Goal: Task Accomplishment & Management: Use online tool/utility

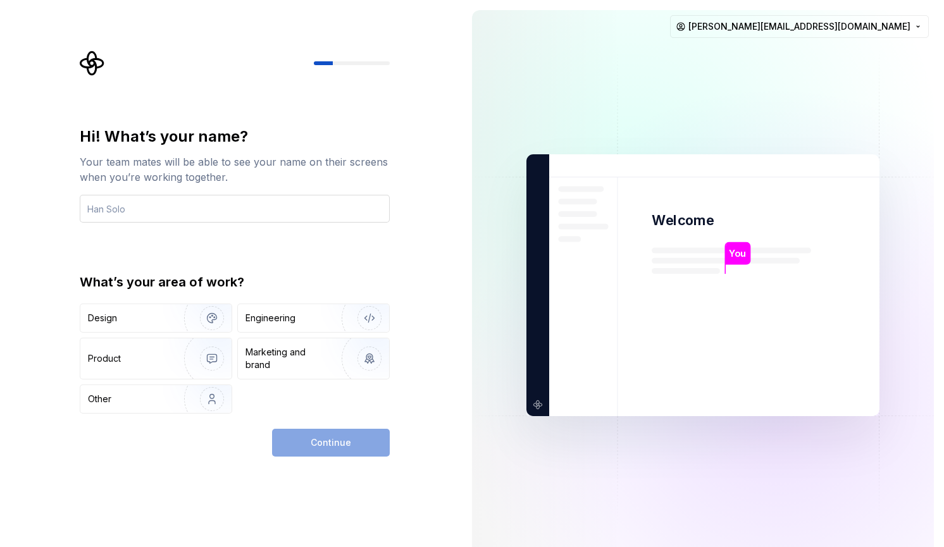
click at [285, 211] on input "text" at bounding box center [235, 209] width 310 height 28
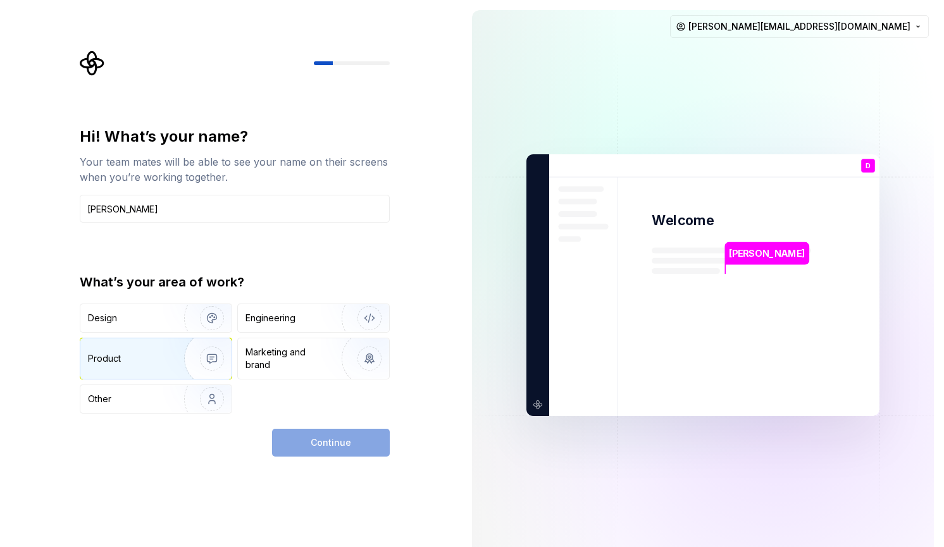
type input "[PERSON_NAME]"
click at [150, 364] on div "Product" at bounding box center [130, 358] width 84 height 13
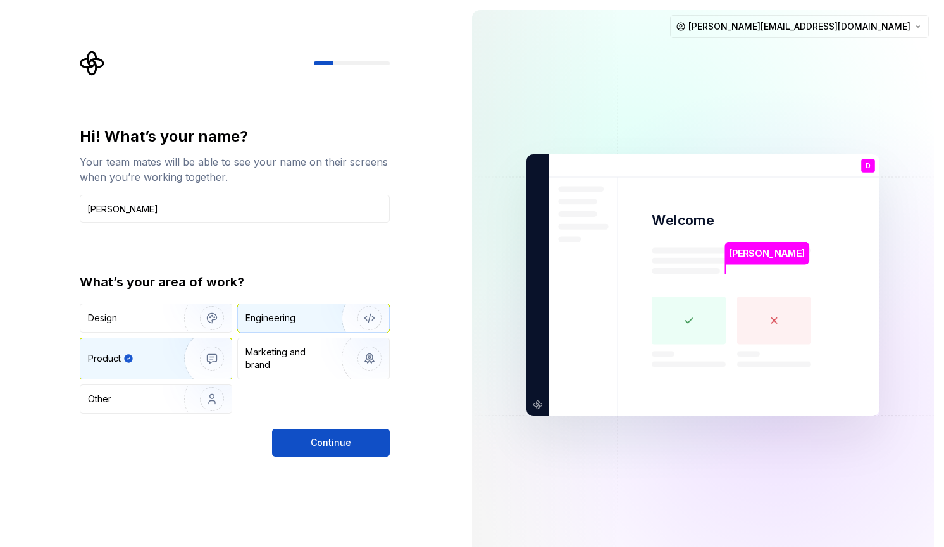
click at [301, 332] on div "Engineering" at bounding box center [313, 318] width 151 height 28
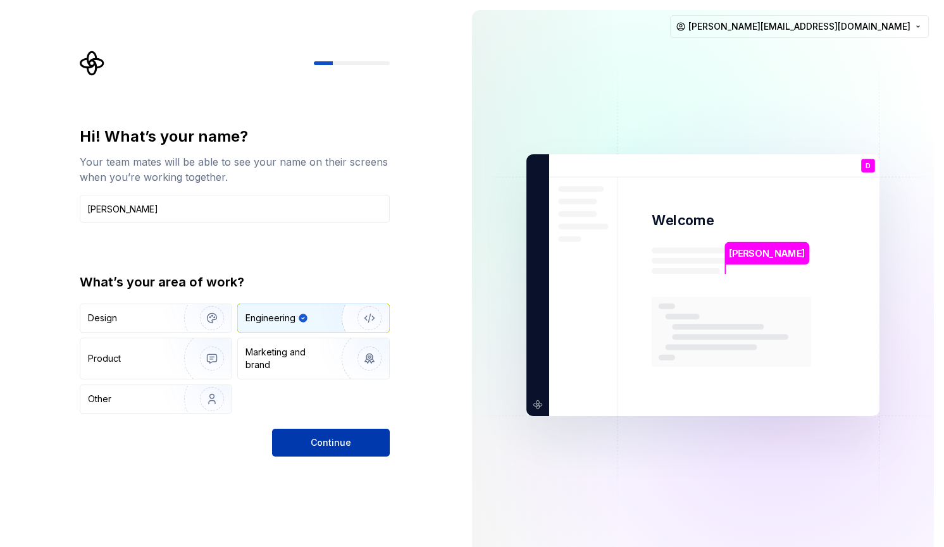
click at [337, 442] on span "Continue" at bounding box center [331, 443] width 40 height 13
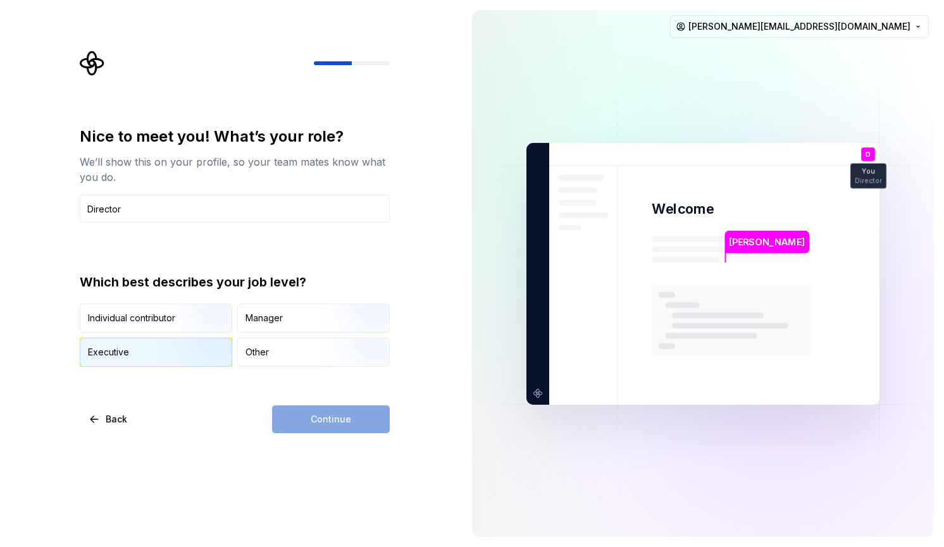
type input "Director"
click at [187, 347] on img "button" at bounding box center [201, 368] width 81 height 85
click at [280, 408] on button "Continue" at bounding box center [331, 420] width 118 height 28
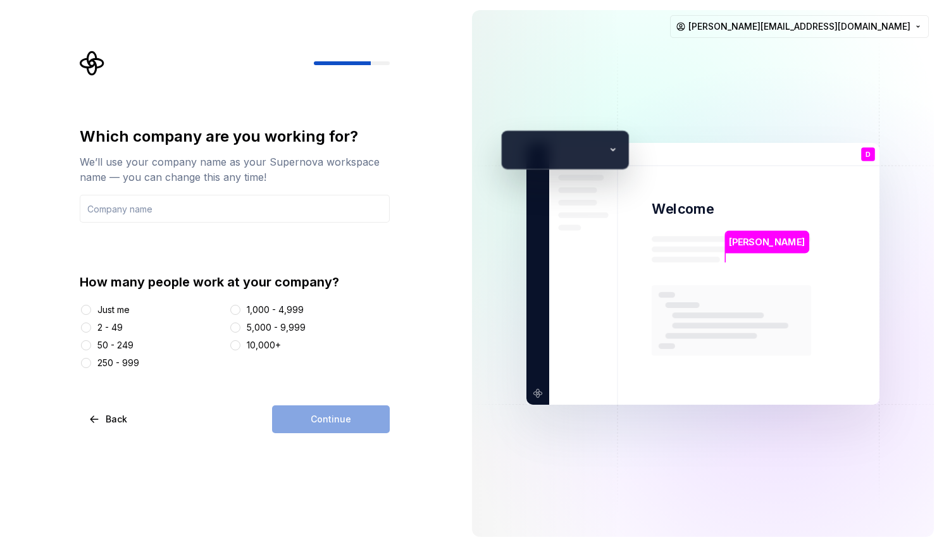
click at [125, 308] on div "Just me" at bounding box center [113, 310] width 32 height 13
click at [91, 308] on button "Just me" at bounding box center [86, 310] width 10 height 10
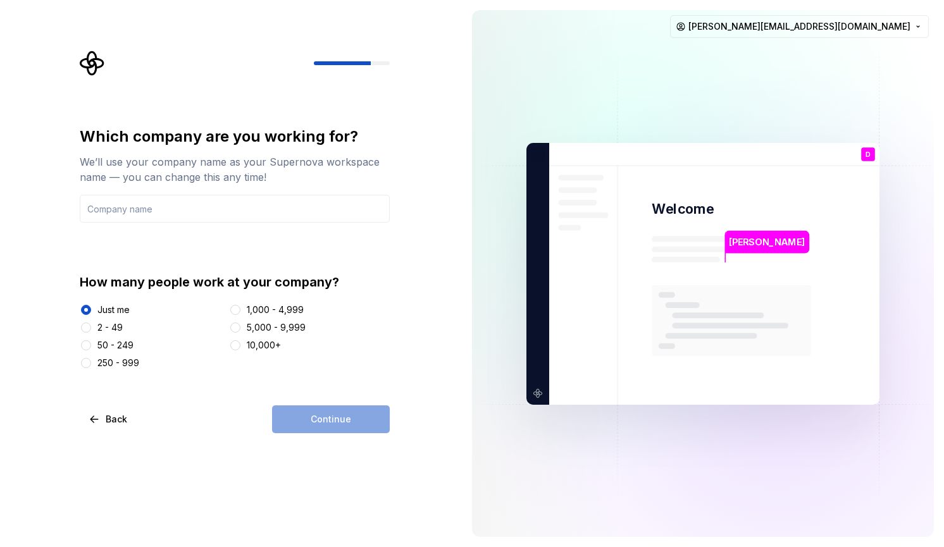
click at [282, 414] on div "Continue" at bounding box center [331, 420] width 118 height 28
click at [306, 414] on div "Continue" at bounding box center [331, 420] width 118 height 28
click at [258, 201] on input "text" at bounding box center [235, 209] width 310 height 28
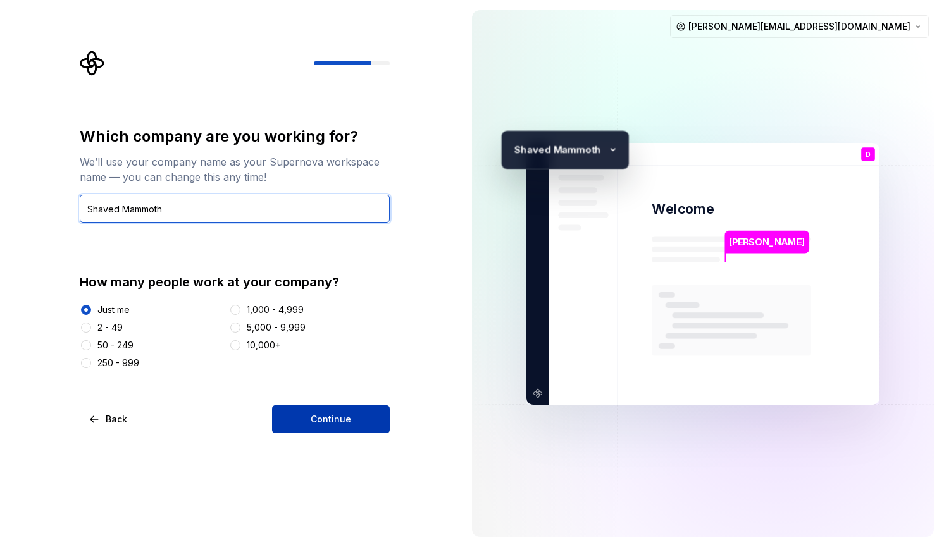
type input "Shaved Mammoth"
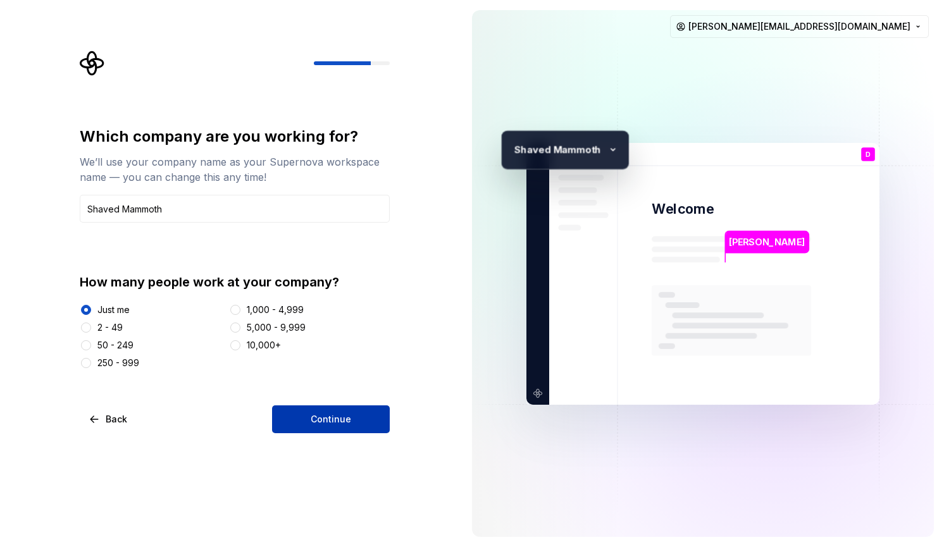
click at [328, 409] on button "Continue" at bounding box center [331, 420] width 118 height 28
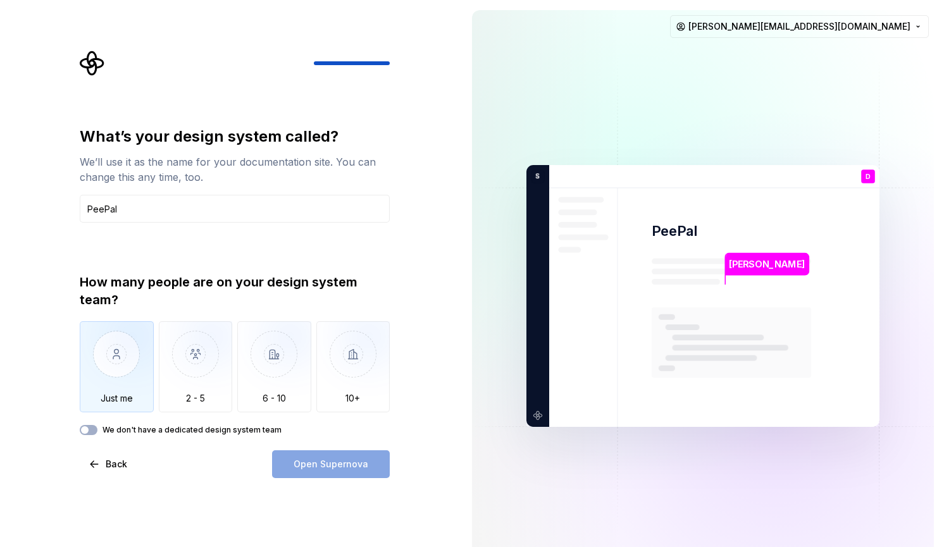
type input "PeePal"
click at [99, 364] on img "button" at bounding box center [117, 363] width 74 height 85
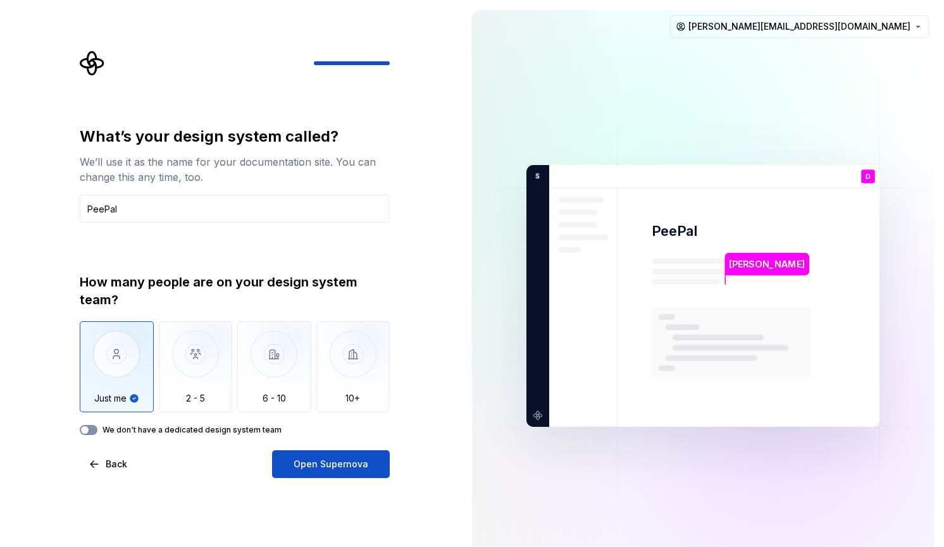
click at [92, 429] on button "We don't have a dedicated design system team" at bounding box center [89, 430] width 18 height 10
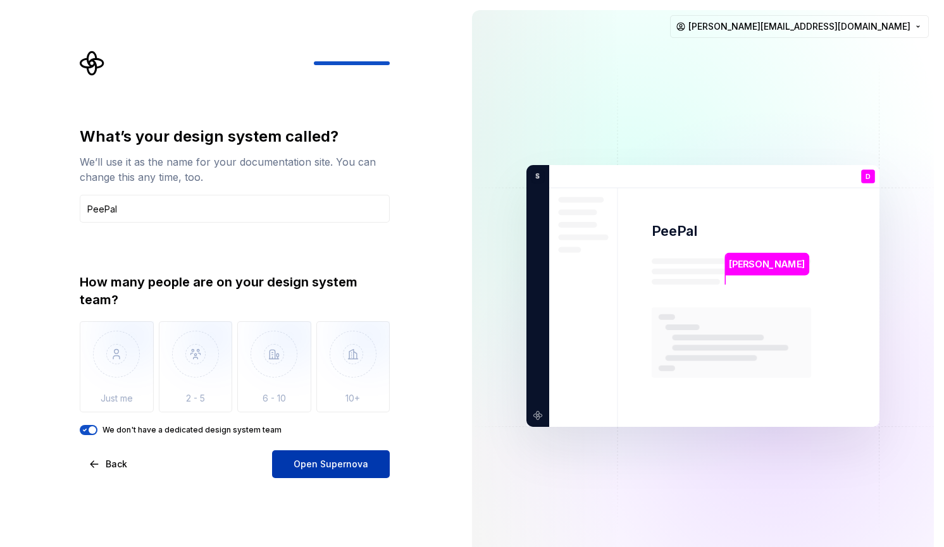
click at [324, 476] on button "Open Supernova" at bounding box center [331, 464] width 118 height 28
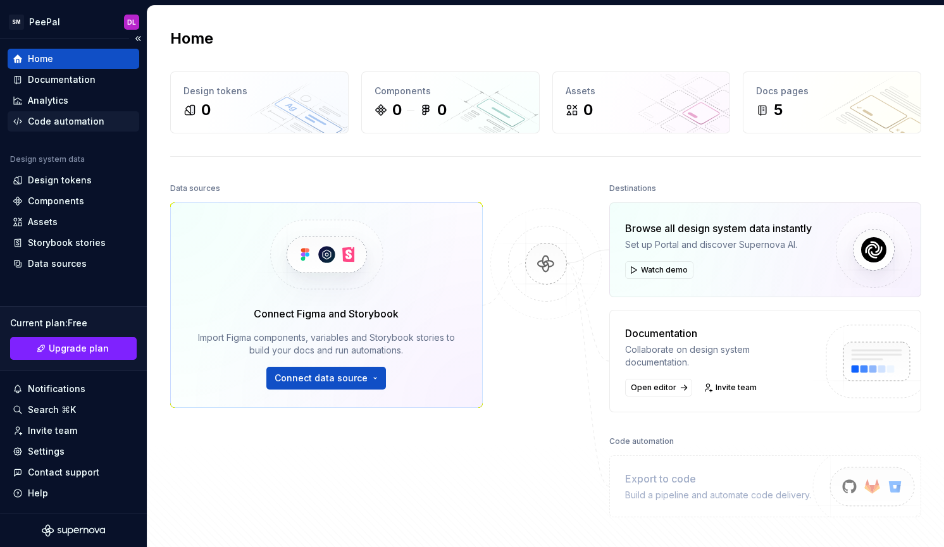
click at [60, 123] on div "Code automation" at bounding box center [66, 121] width 77 height 13
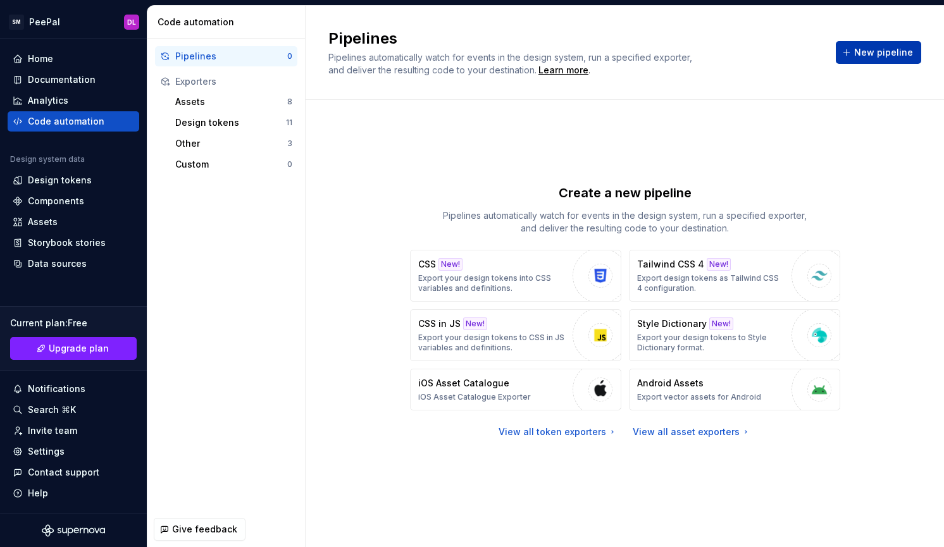
click at [887, 58] on span "New pipeline" at bounding box center [883, 52] width 59 height 13
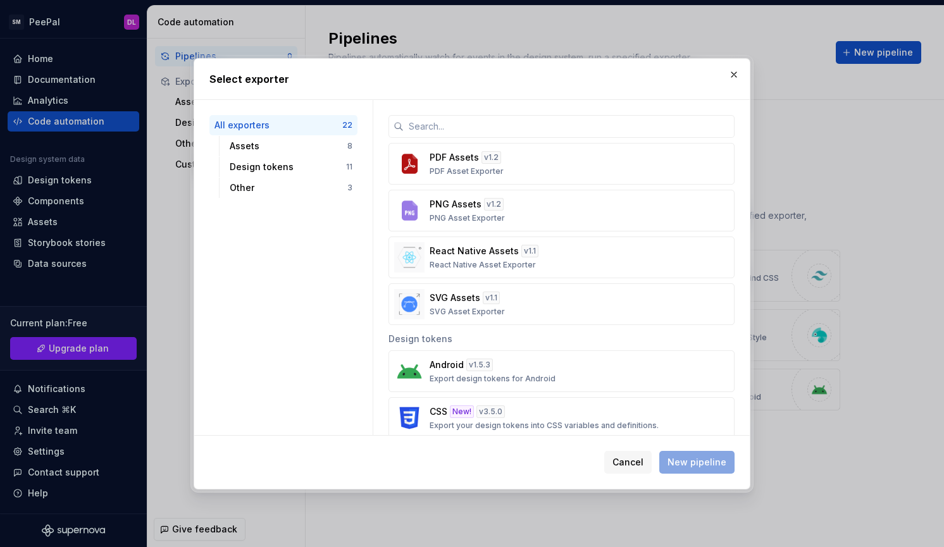
scroll to position [210, 0]
click at [566, 260] on div "React Native Assets v 1.1 React Native Asset Exporter" at bounding box center [558, 254] width 256 height 25
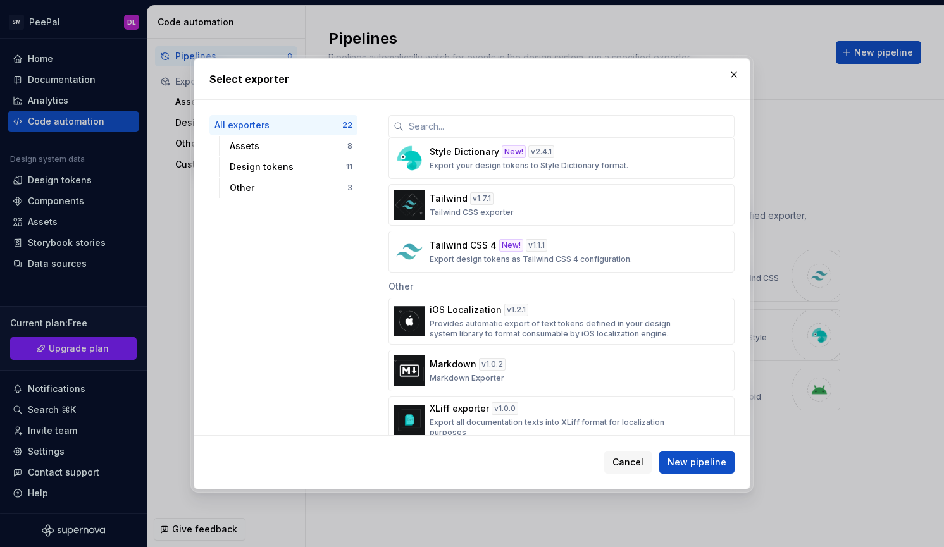
scroll to position [813, 0]
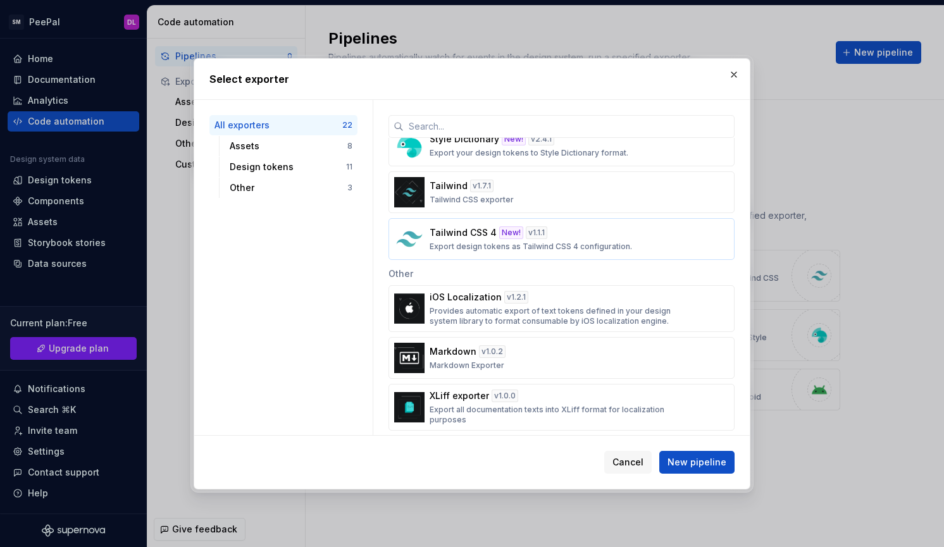
click at [566, 242] on p "Export design tokens as Tailwind CSS 4 configuration." at bounding box center [531, 247] width 202 height 10
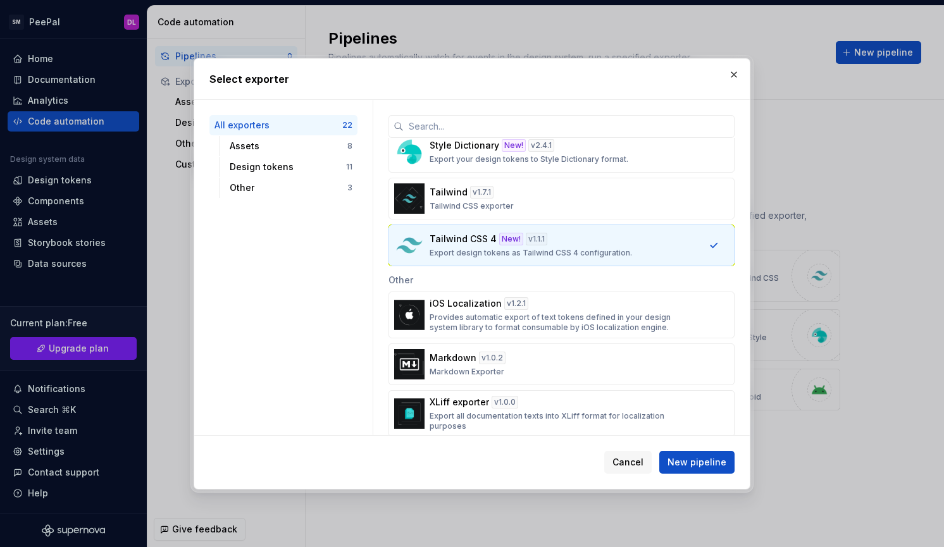
scroll to position [824, 0]
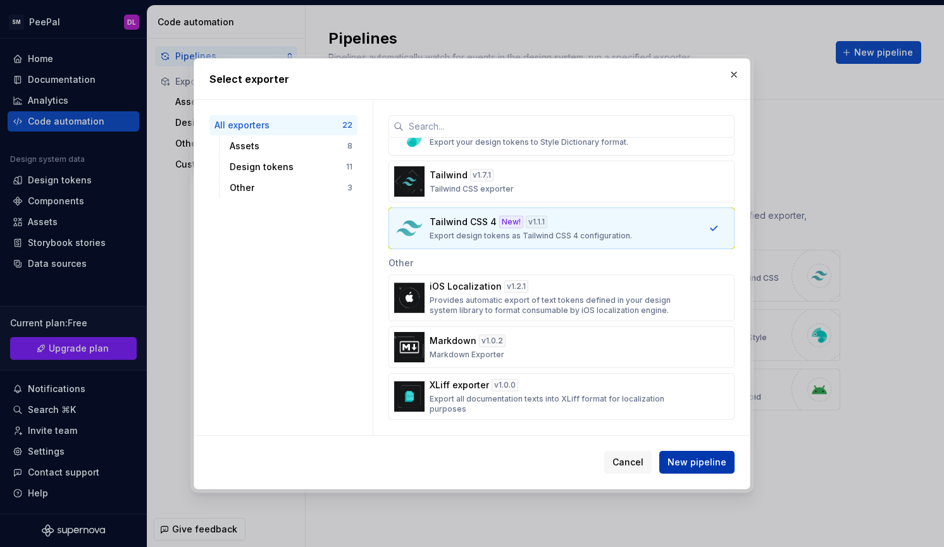
click at [697, 463] on span "New pipeline" at bounding box center [697, 462] width 59 height 13
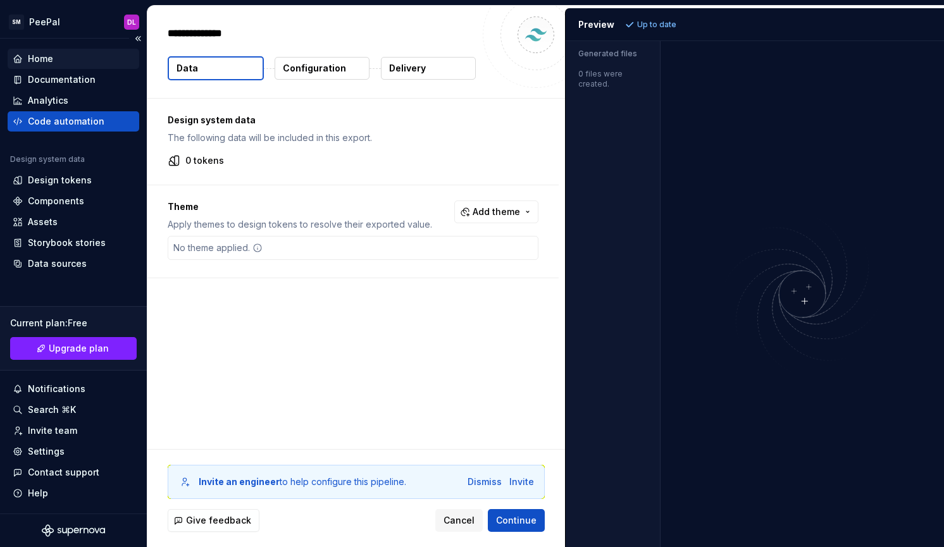
click at [35, 66] on div "Home" at bounding box center [74, 59] width 132 height 20
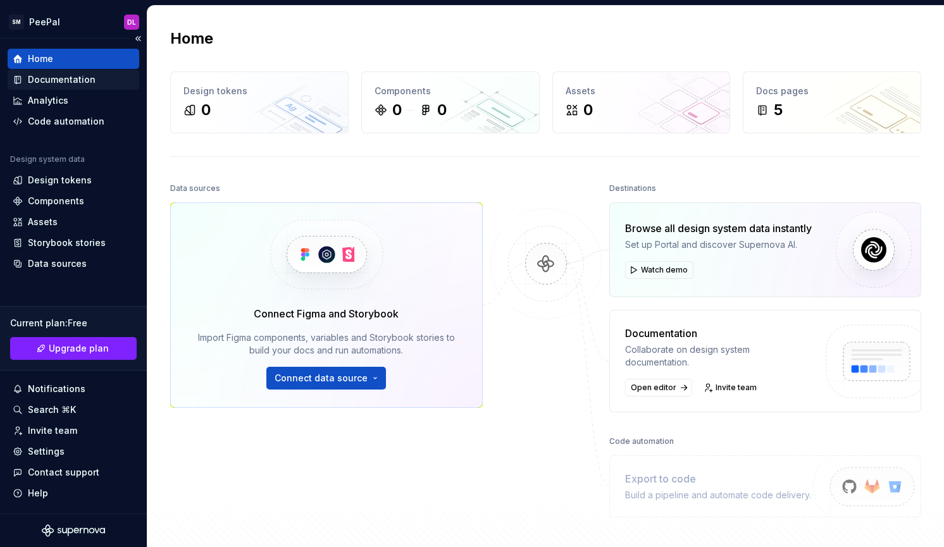
click at [44, 78] on div "Documentation" at bounding box center [62, 79] width 68 height 13
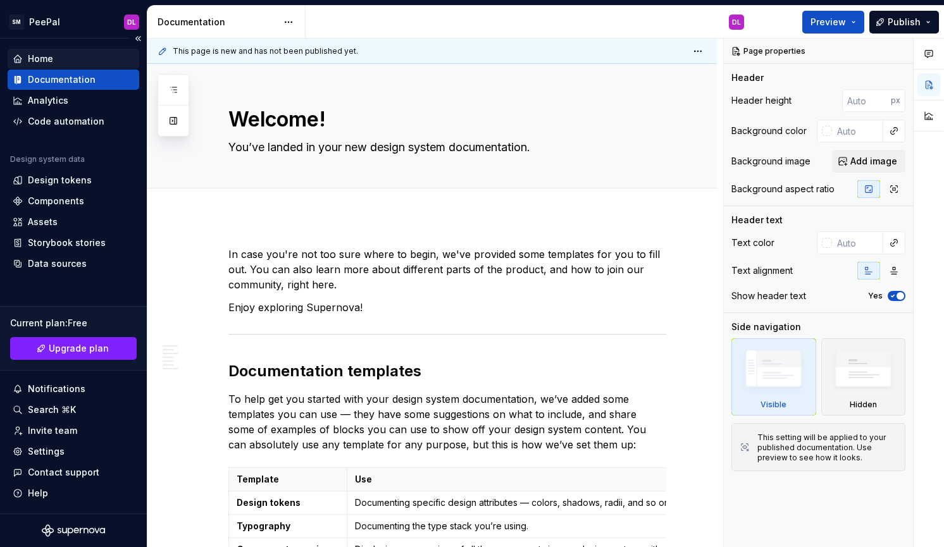
type textarea "*"
click at [42, 58] on div "Home" at bounding box center [40, 59] width 25 height 13
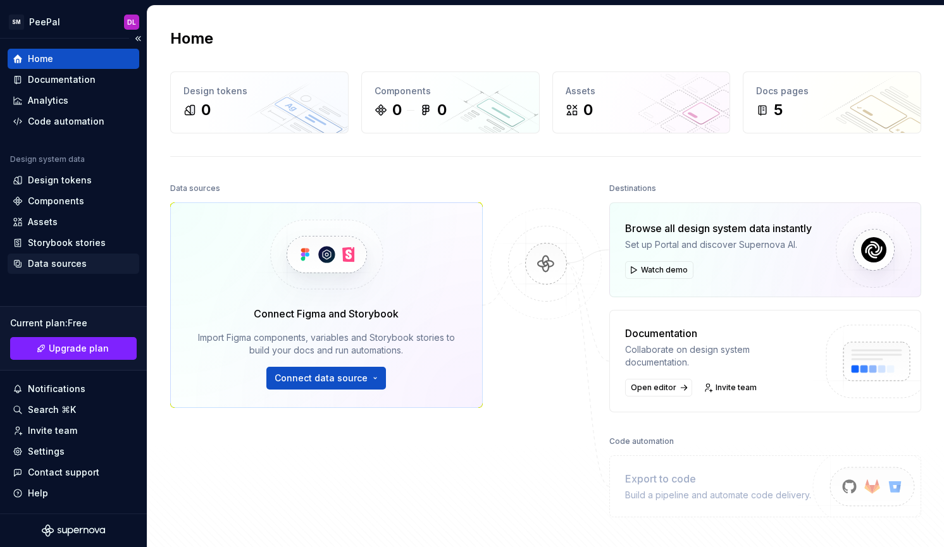
click at [66, 271] on div "Data sources" at bounding box center [74, 264] width 132 height 20
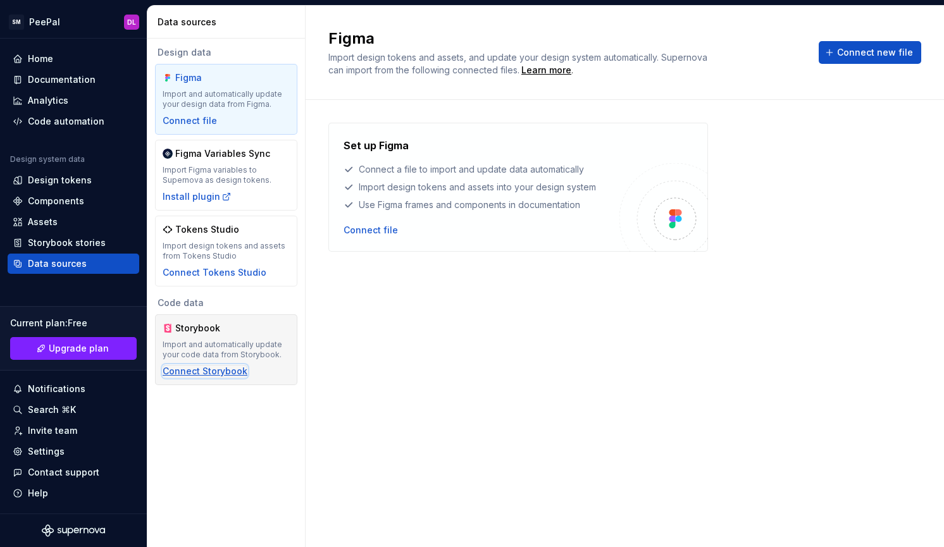
click at [197, 371] on div "Connect Storybook" at bounding box center [205, 371] width 85 height 13
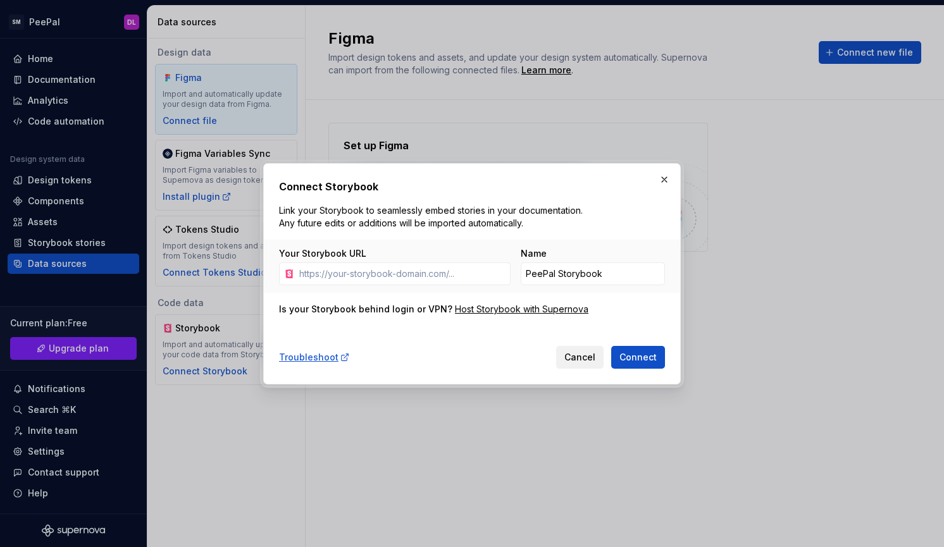
click at [575, 359] on span "Cancel" at bounding box center [579, 357] width 31 height 13
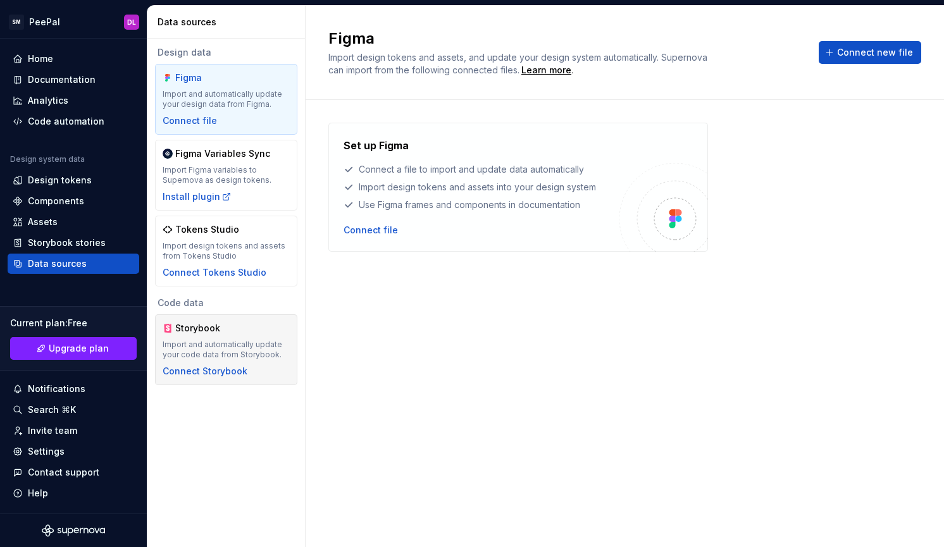
click at [227, 359] on div "Import and automatically update your code data from Storybook." at bounding box center [226, 350] width 127 height 20
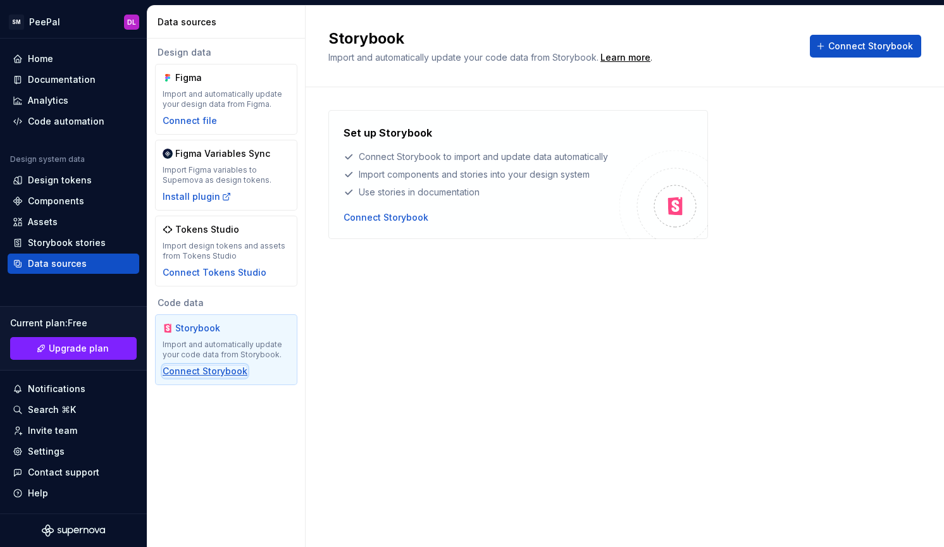
click at [224, 368] on div "Connect Storybook" at bounding box center [205, 371] width 85 height 13
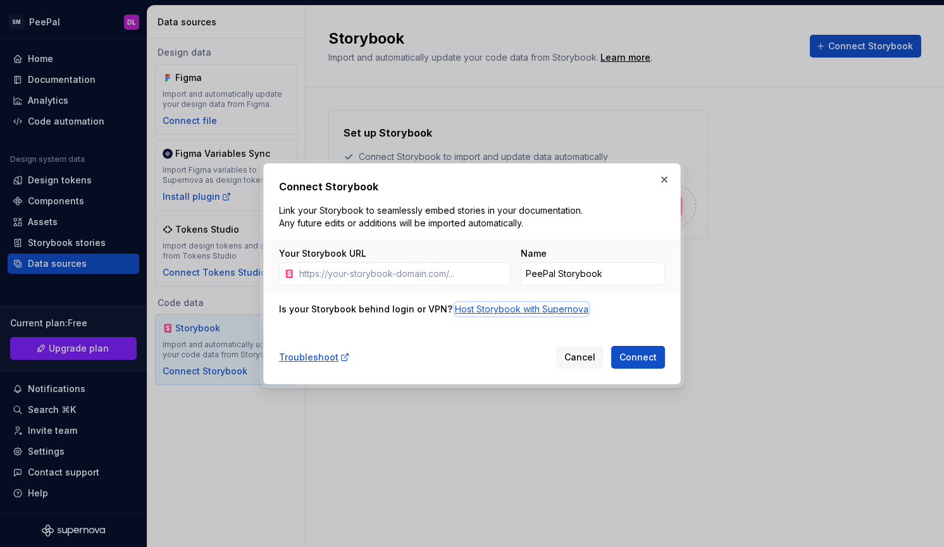
click at [456, 312] on div "Host Storybook with Supernova" at bounding box center [522, 309] width 134 height 13
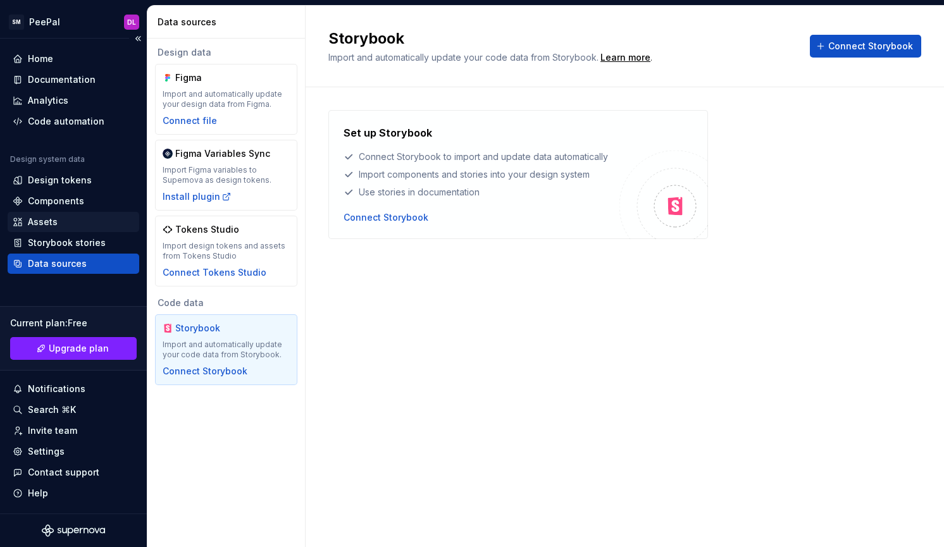
click at [47, 224] on div "Assets" at bounding box center [43, 222] width 30 height 13
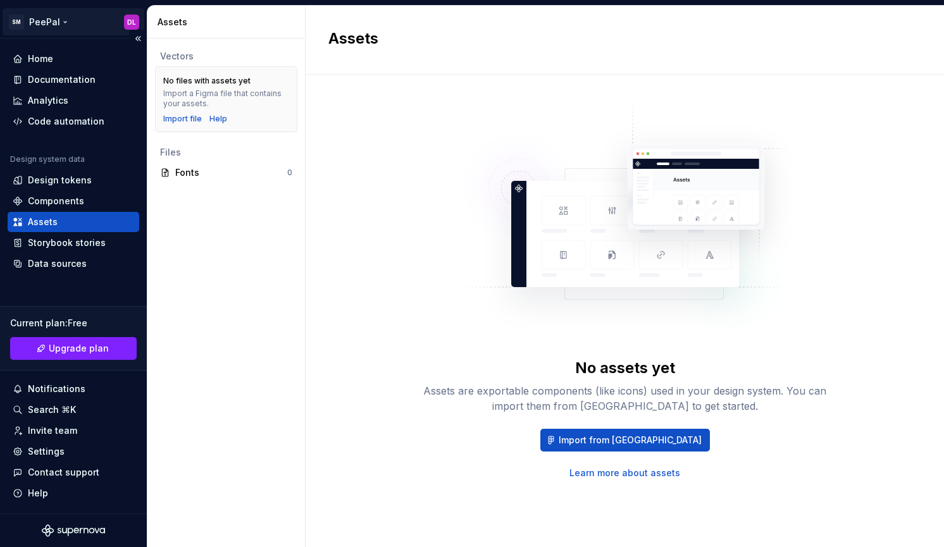
click at [133, 26] on html "SM PeePal DL Home Documentation Analytics Code automation Design system data De…" at bounding box center [472, 273] width 944 height 547
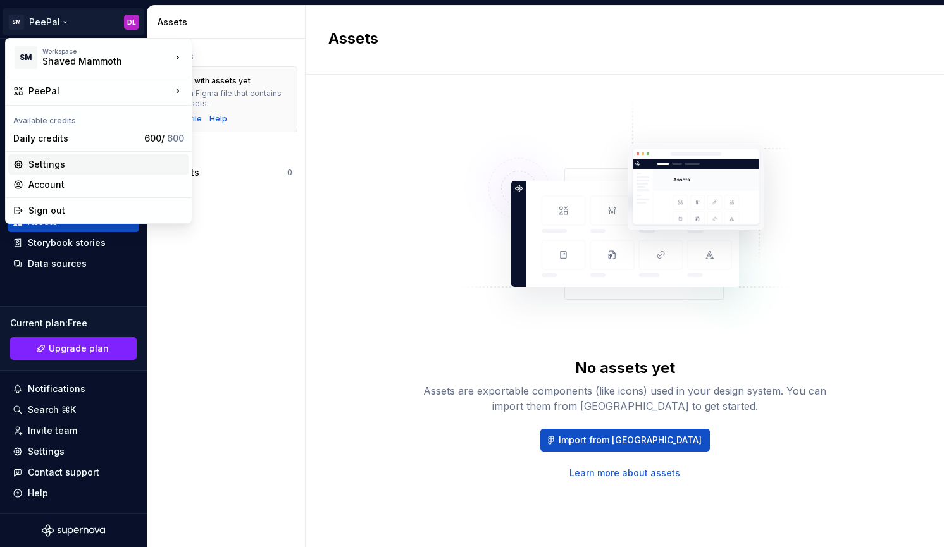
click at [79, 169] on div "Settings" at bounding box center [106, 164] width 156 height 13
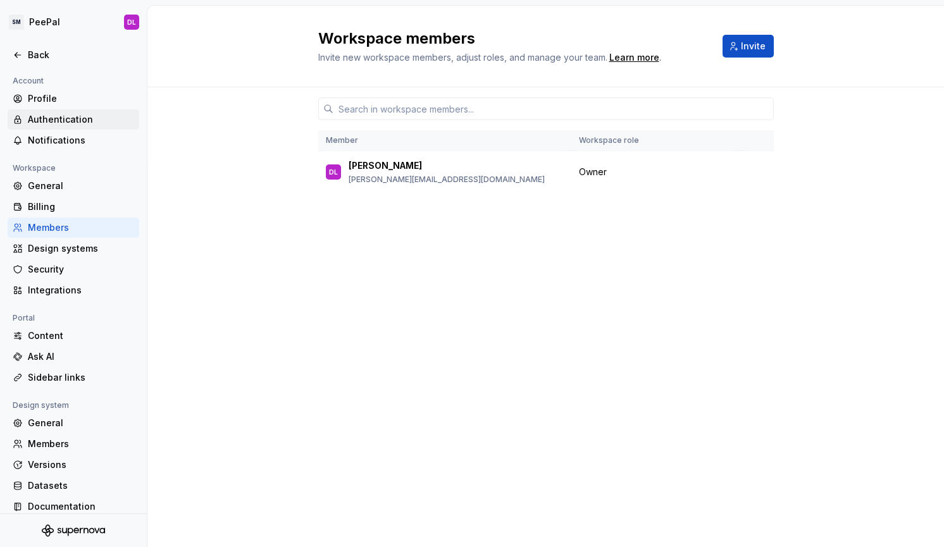
click at [61, 120] on div "Authentication" at bounding box center [81, 119] width 106 height 13
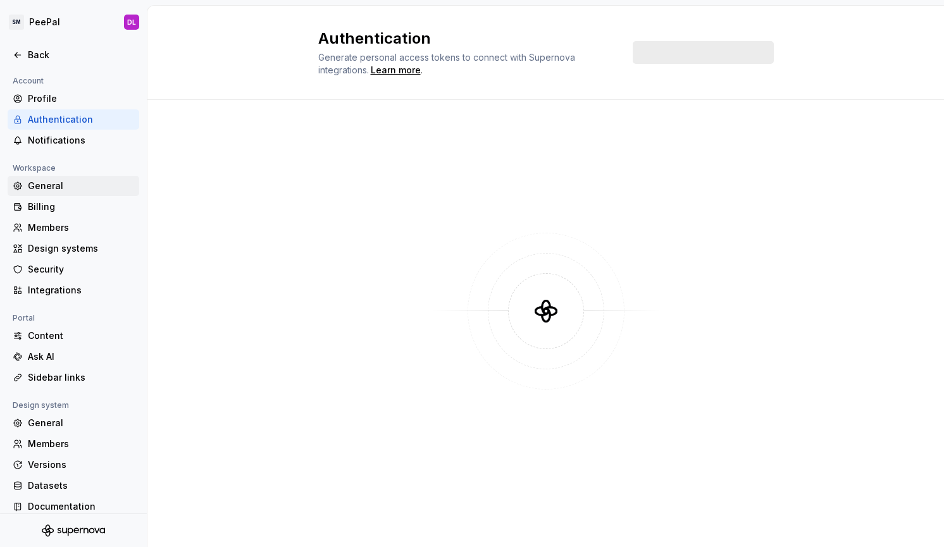
scroll to position [11, 0]
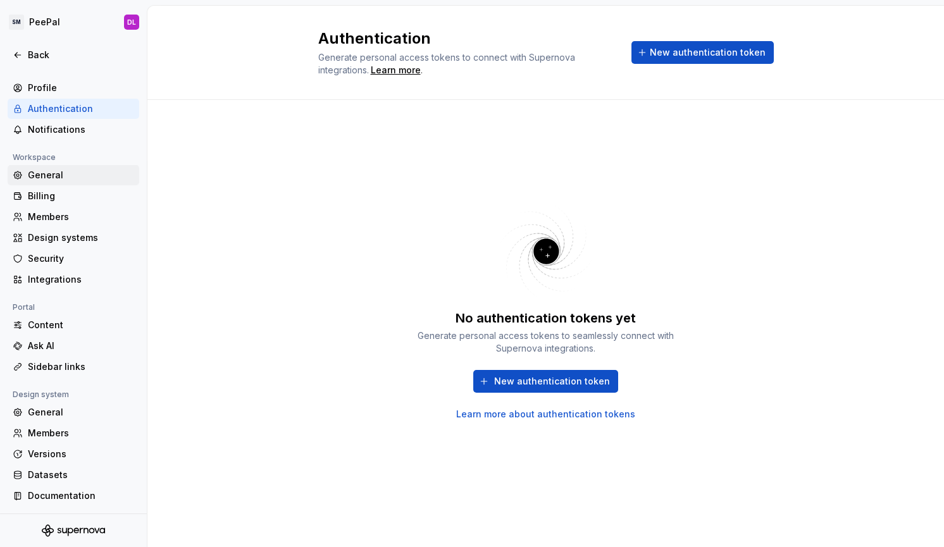
click at [70, 180] on div "General" at bounding box center [81, 175] width 106 height 13
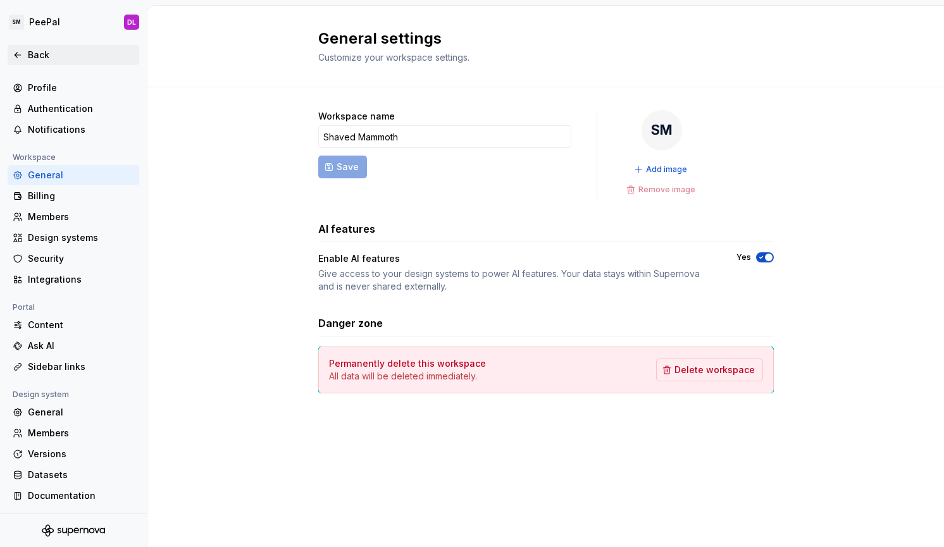
click at [34, 56] on div "Back" at bounding box center [81, 55] width 106 height 13
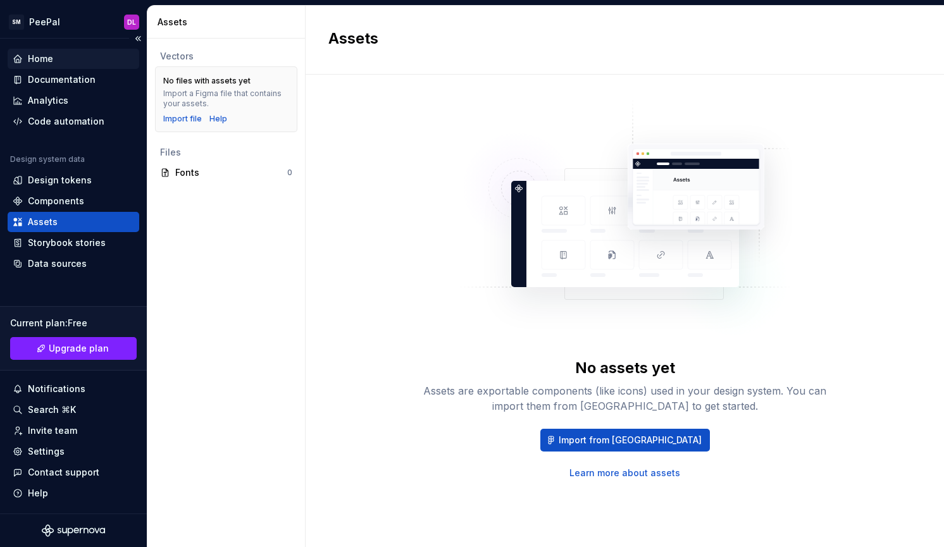
click at [40, 60] on div "Home" at bounding box center [40, 59] width 25 height 13
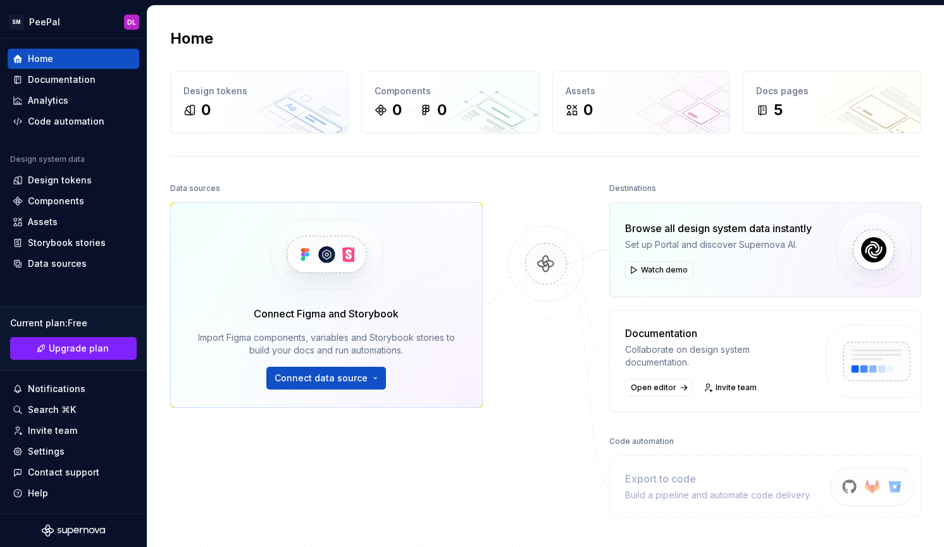
click at [702, 503] on div "Export to code Build a pipeline and automate code delivery." at bounding box center [765, 487] width 313 height 62
click at [699, 494] on div "Build a pipeline and automate code delivery." at bounding box center [718, 495] width 186 height 13
click at [320, 379] on span "Connect data source" at bounding box center [321, 378] width 93 height 13
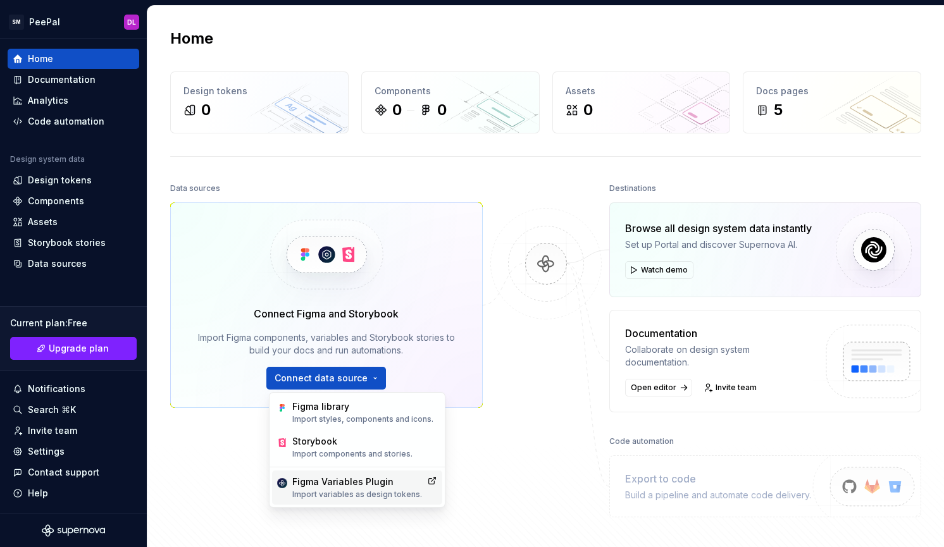
click at [349, 481] on div "Figma Variables Plugin" at bounding box center [357, 482] width 130 height 13
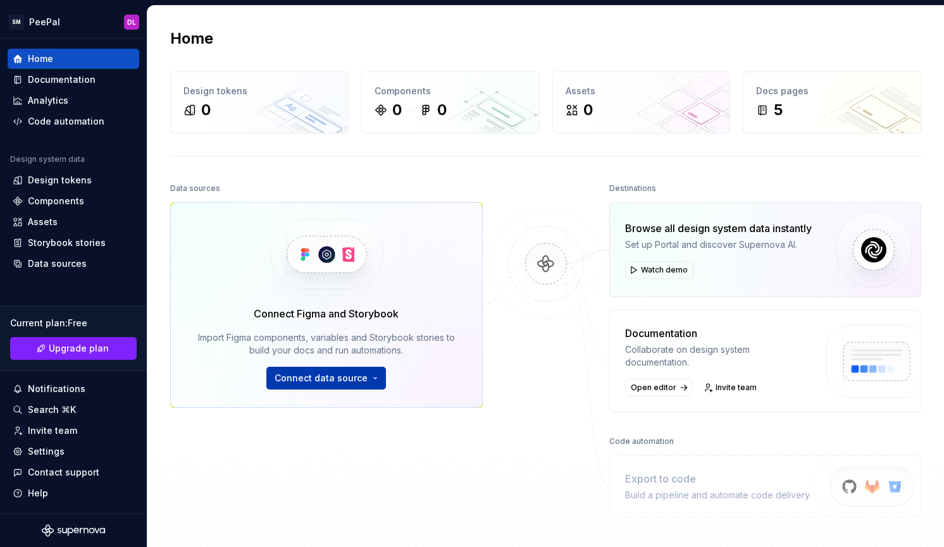
click at [325, 375] on span "Connect data source" at bounding box center [321, 378] width 93 height 13
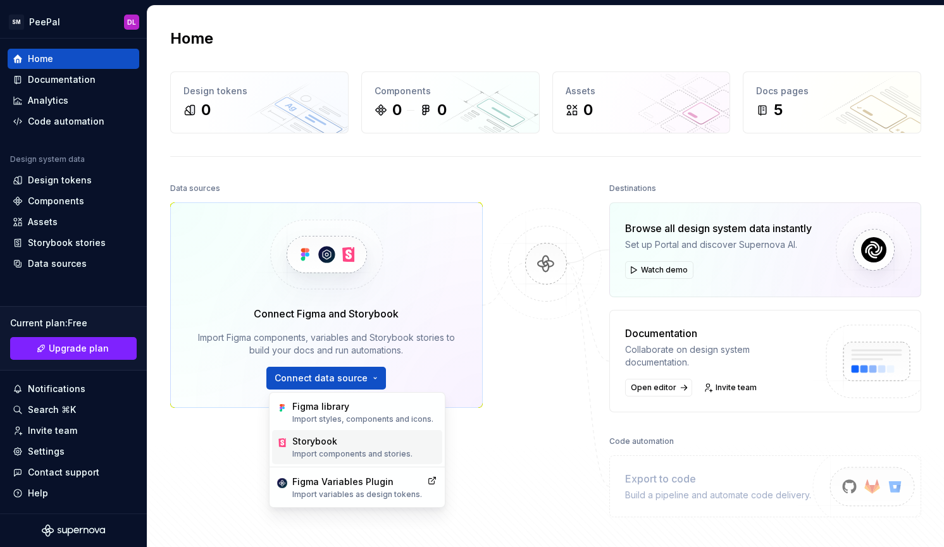
click at [361, 446] on div "Storybook" at bounding box center [352, 441] width 120 height 13
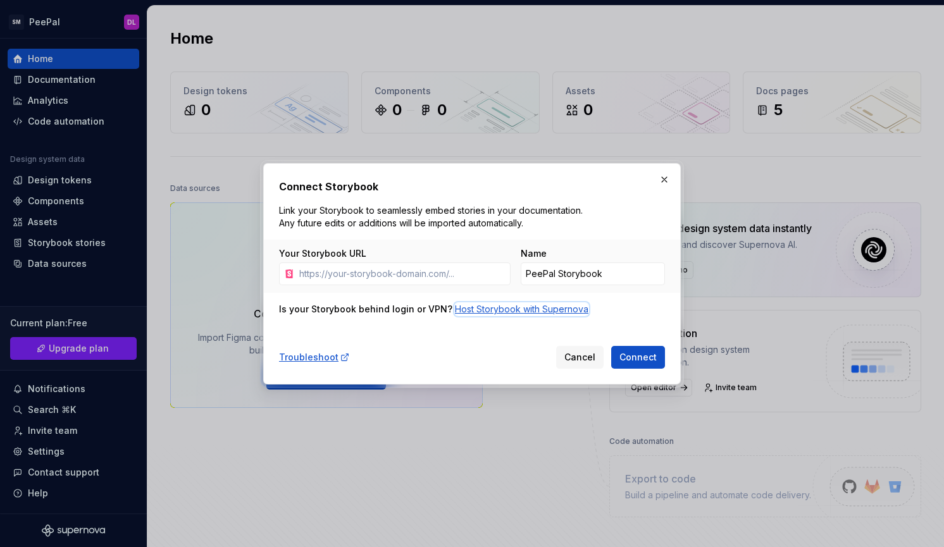
click at [497, 306] on div "Host Storybook with Supernova" at bounding box center [522, 309] width 134 height 13
